Goal: Navigation & Orientation: Find specific page/section

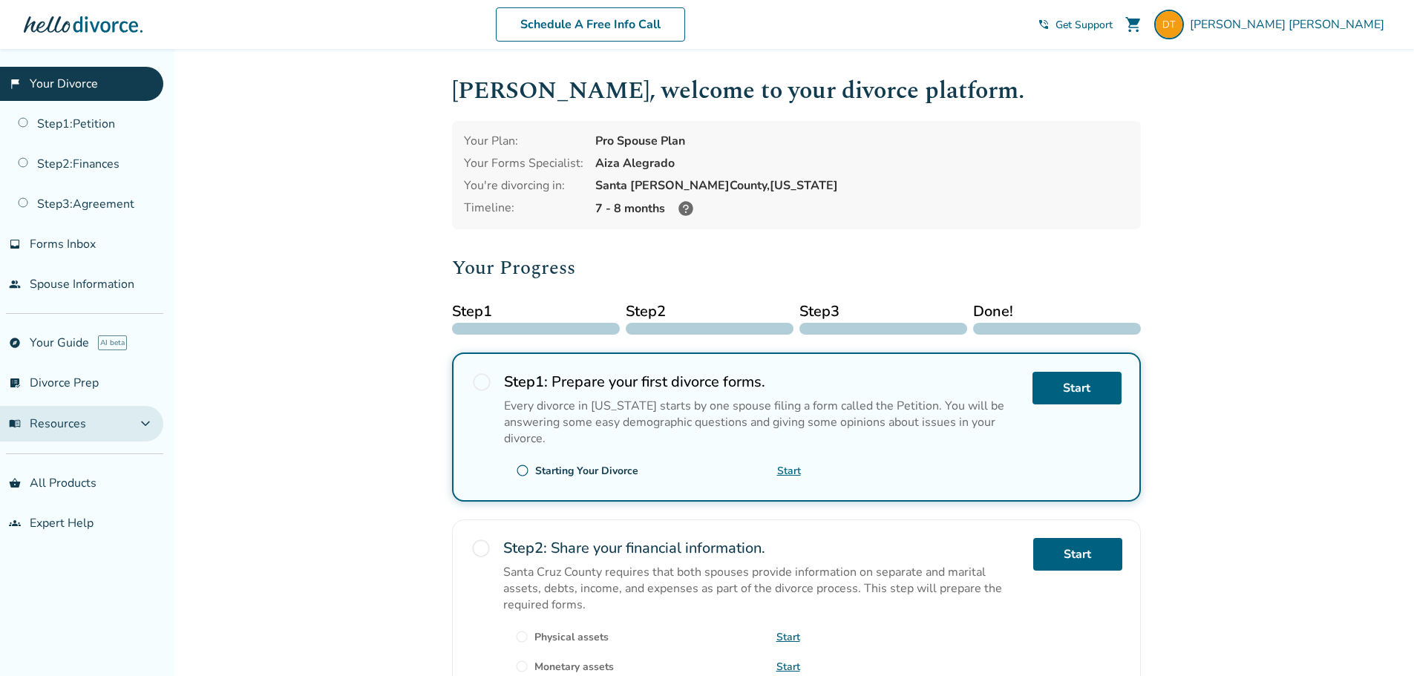
click at [87, 439] on button "menu_book Resources expand_more" at bounding box center [81, 424] width 163 height 36
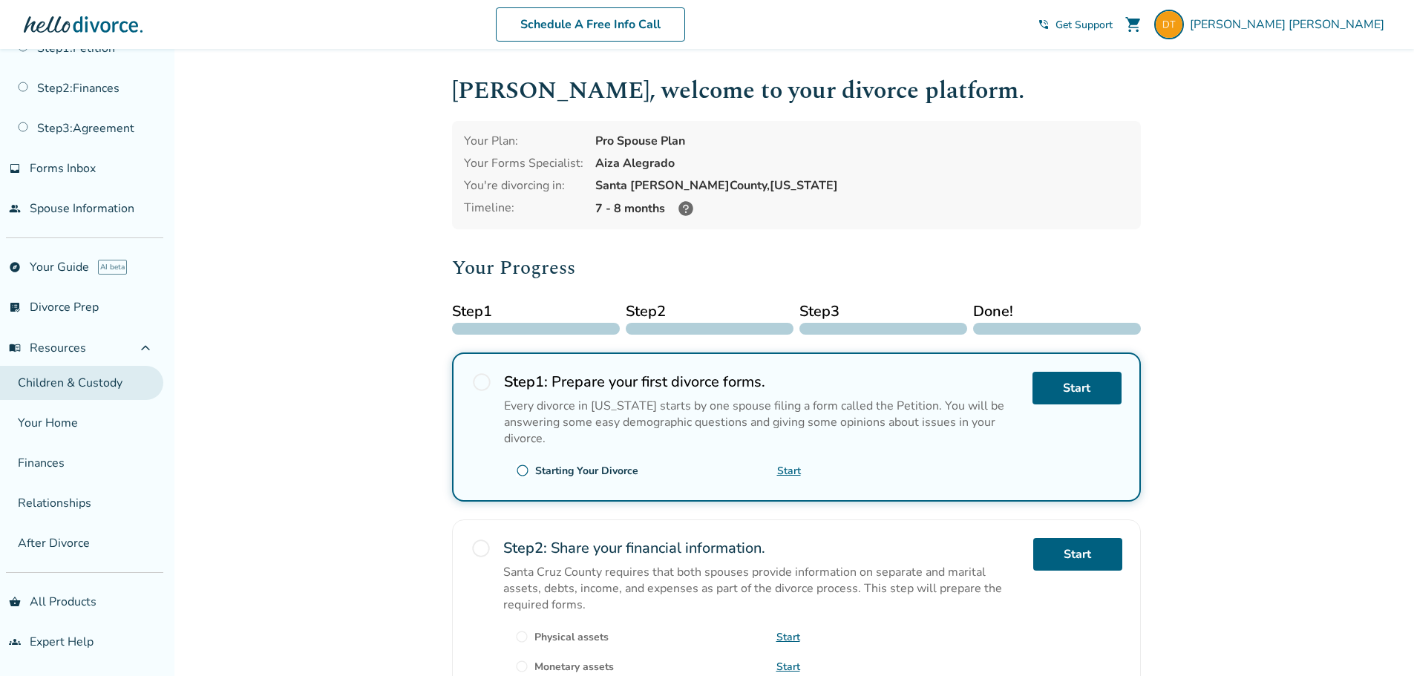
scroll to position [76, 0]
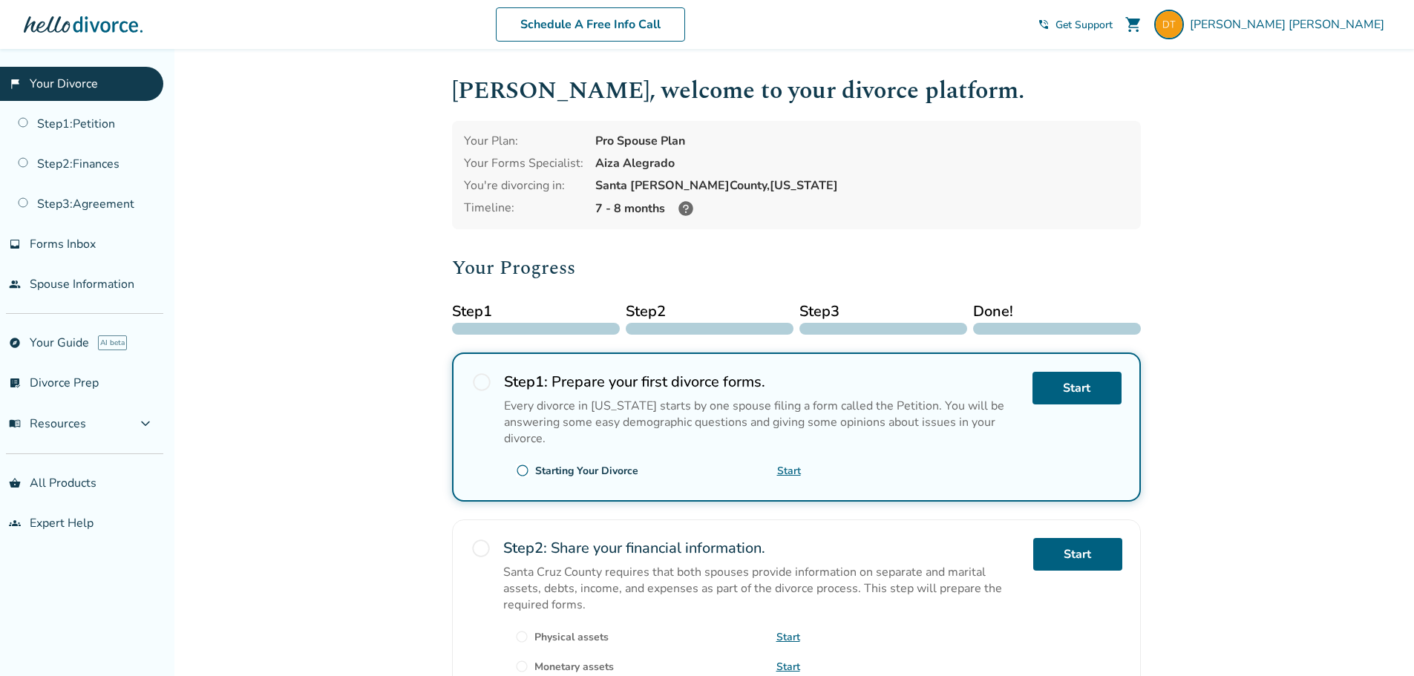
click at [680, 205] on icon at bounding box center [685, 208] width 15 height 15
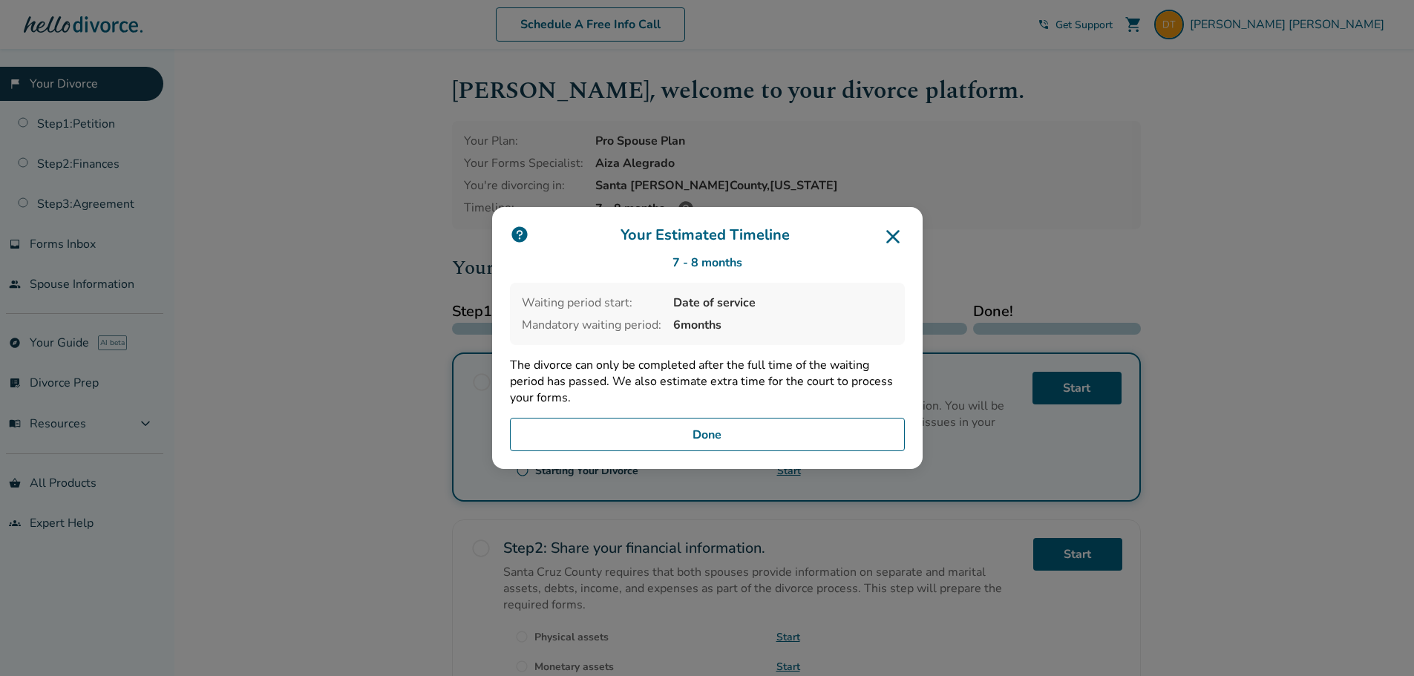
click at [905, 232] on icon at bounding box center [893, 237] width 24 height 24
